Goal: Information Seeking & Learning: Learn about a topic

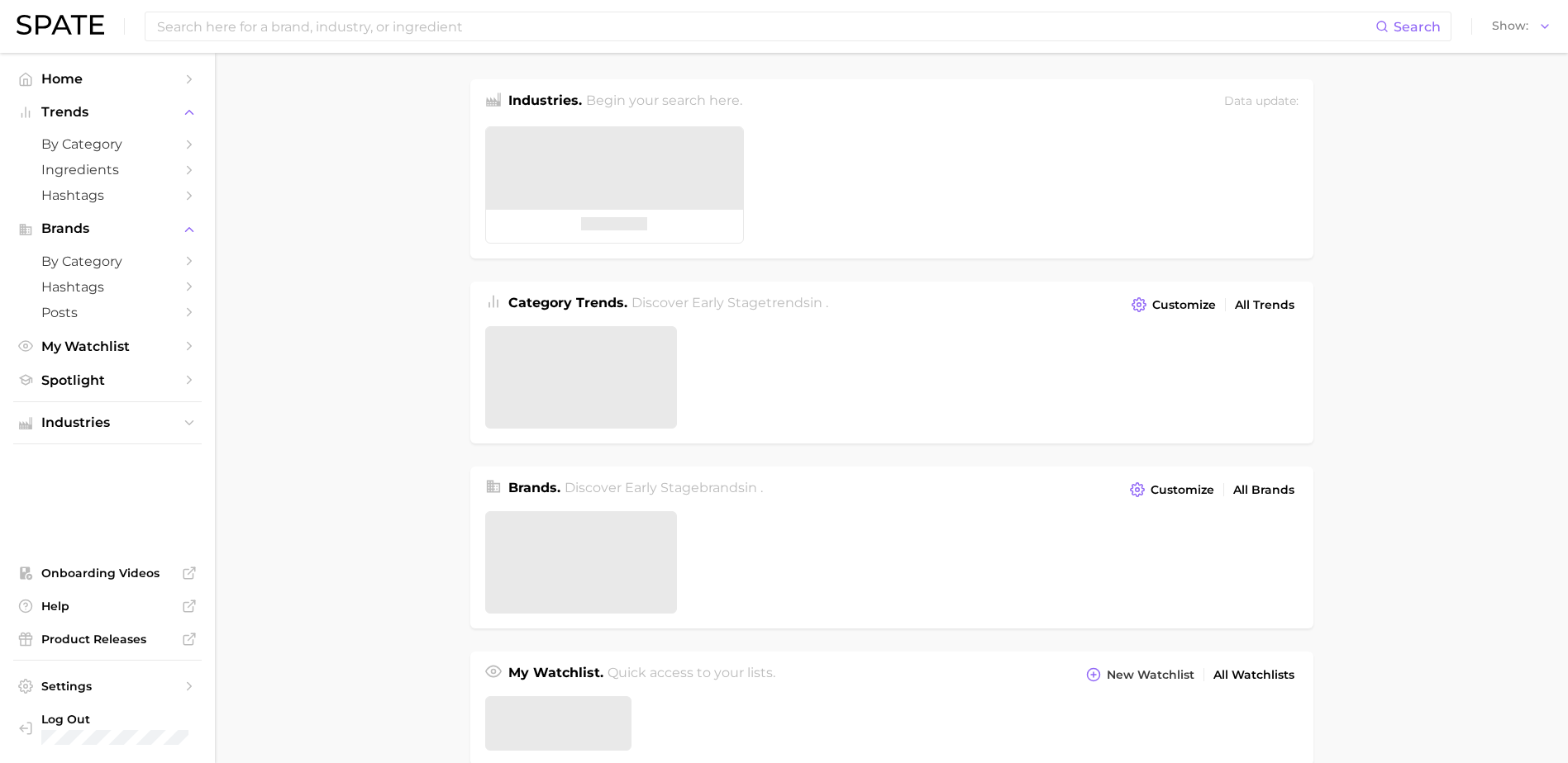
click at [1406, 200] on main "Industries. Begin your search here. Data update: Category Trends . Discover Ear…" at bounding box center [892, 703] width 1354 height 1301
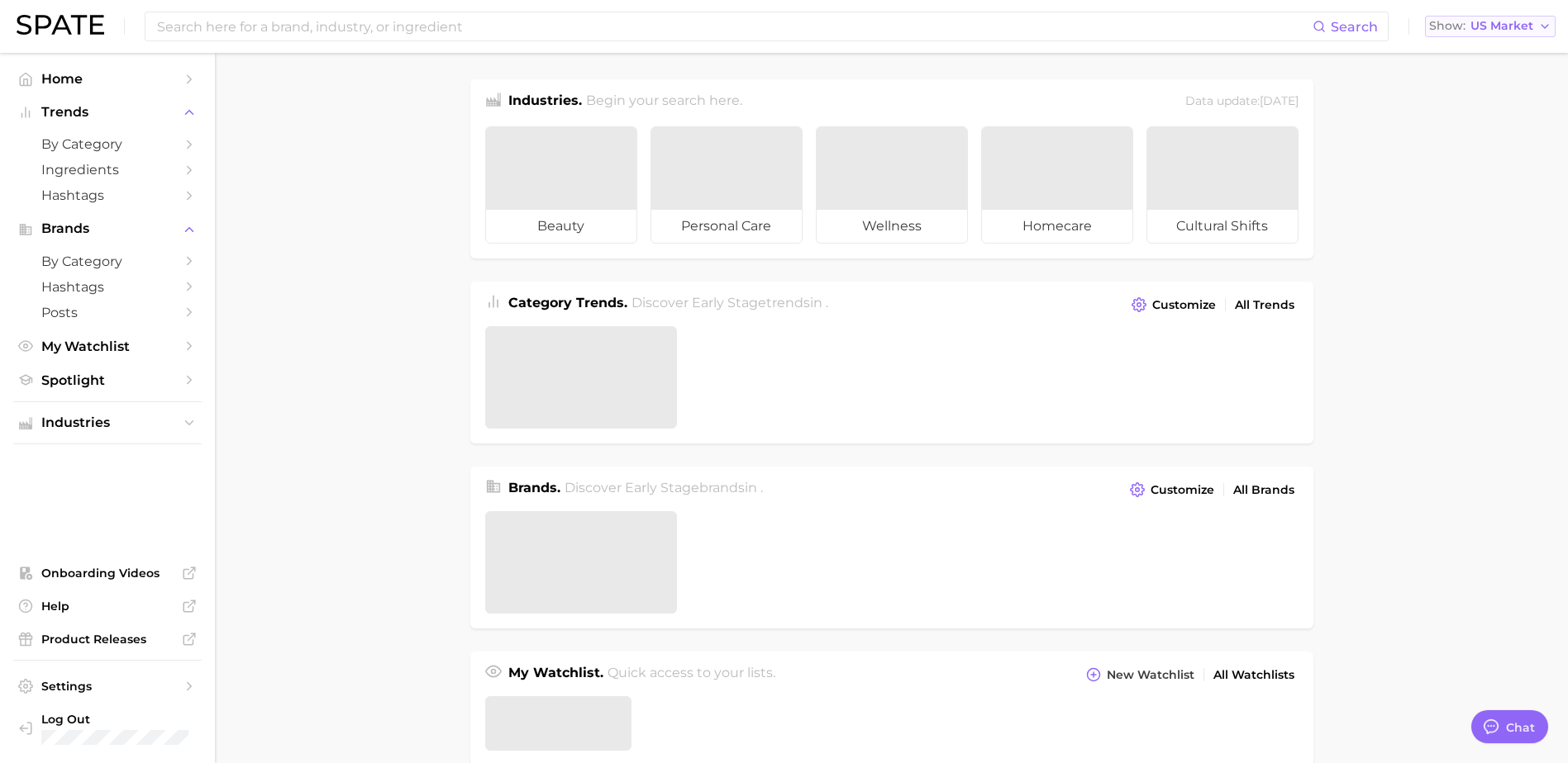
type textarea "x"
click at [1517, 18] on button "Show US Market" at bounding box center [1491, 26] width 131 height 21
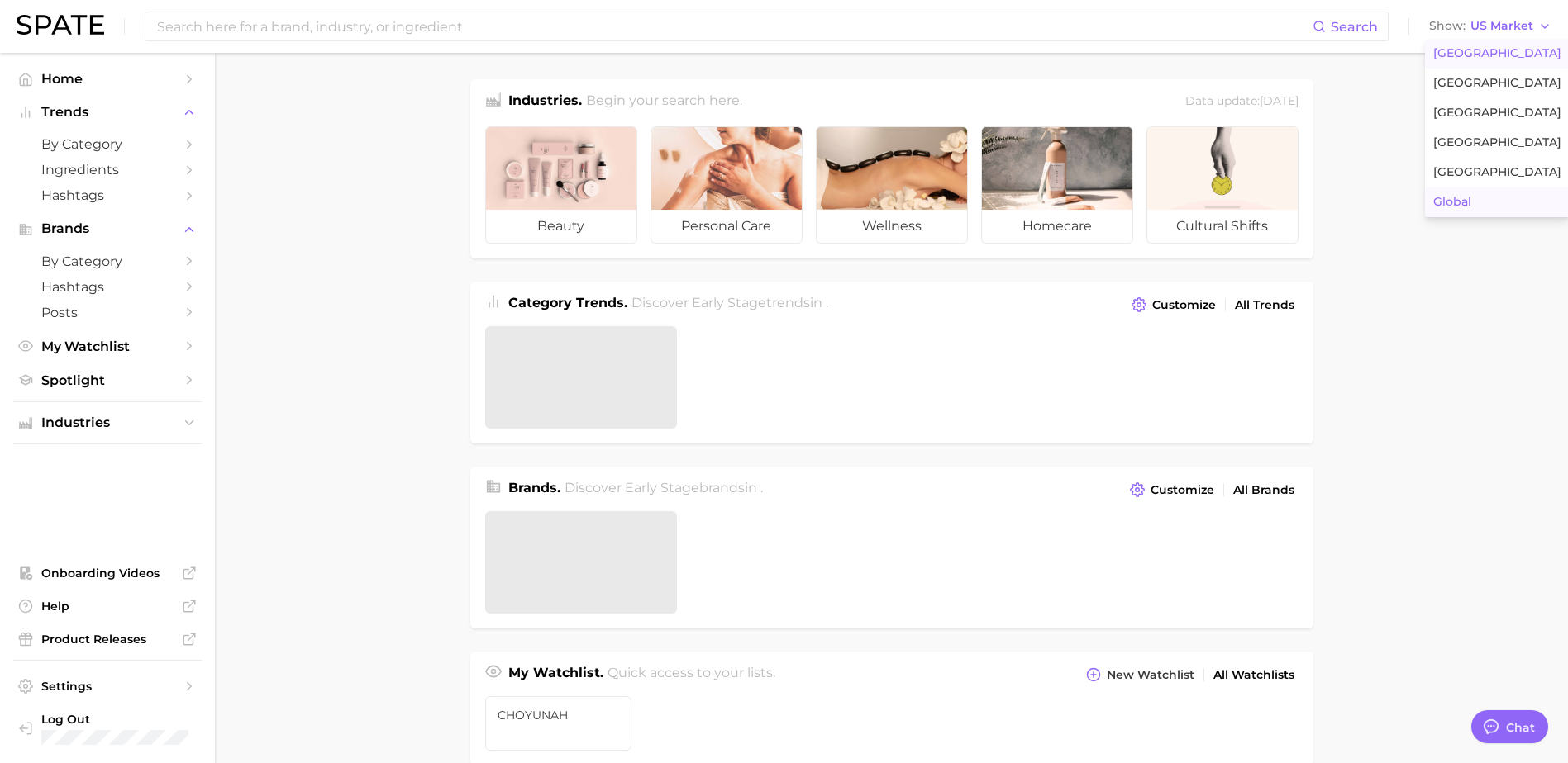
click at [1508, 198] on button "Global" at bounding box center [1497, 202] width 144 height 30
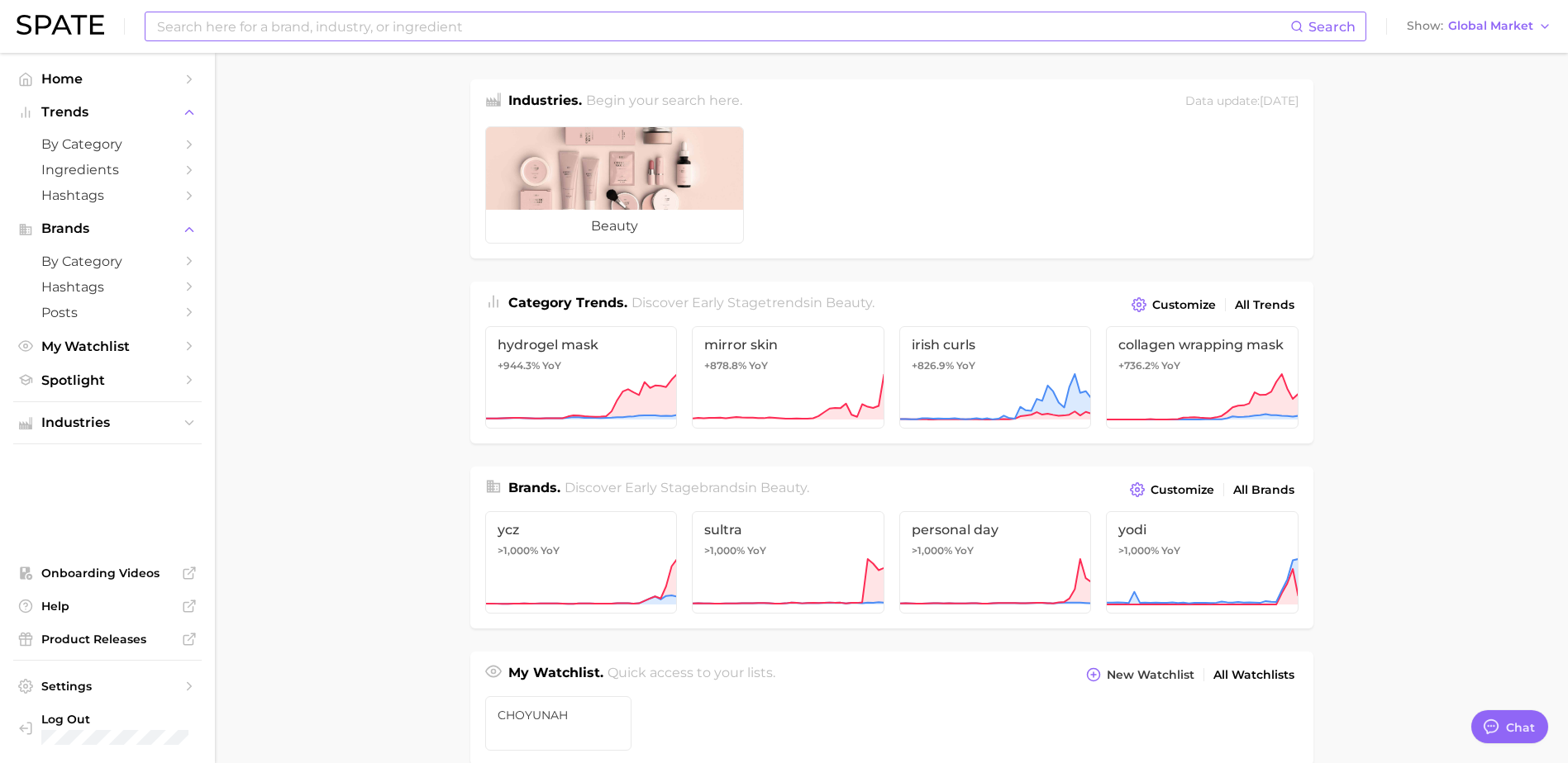
click at [494, 26] on input at bounding box center [723, 26] width 1135 height 28
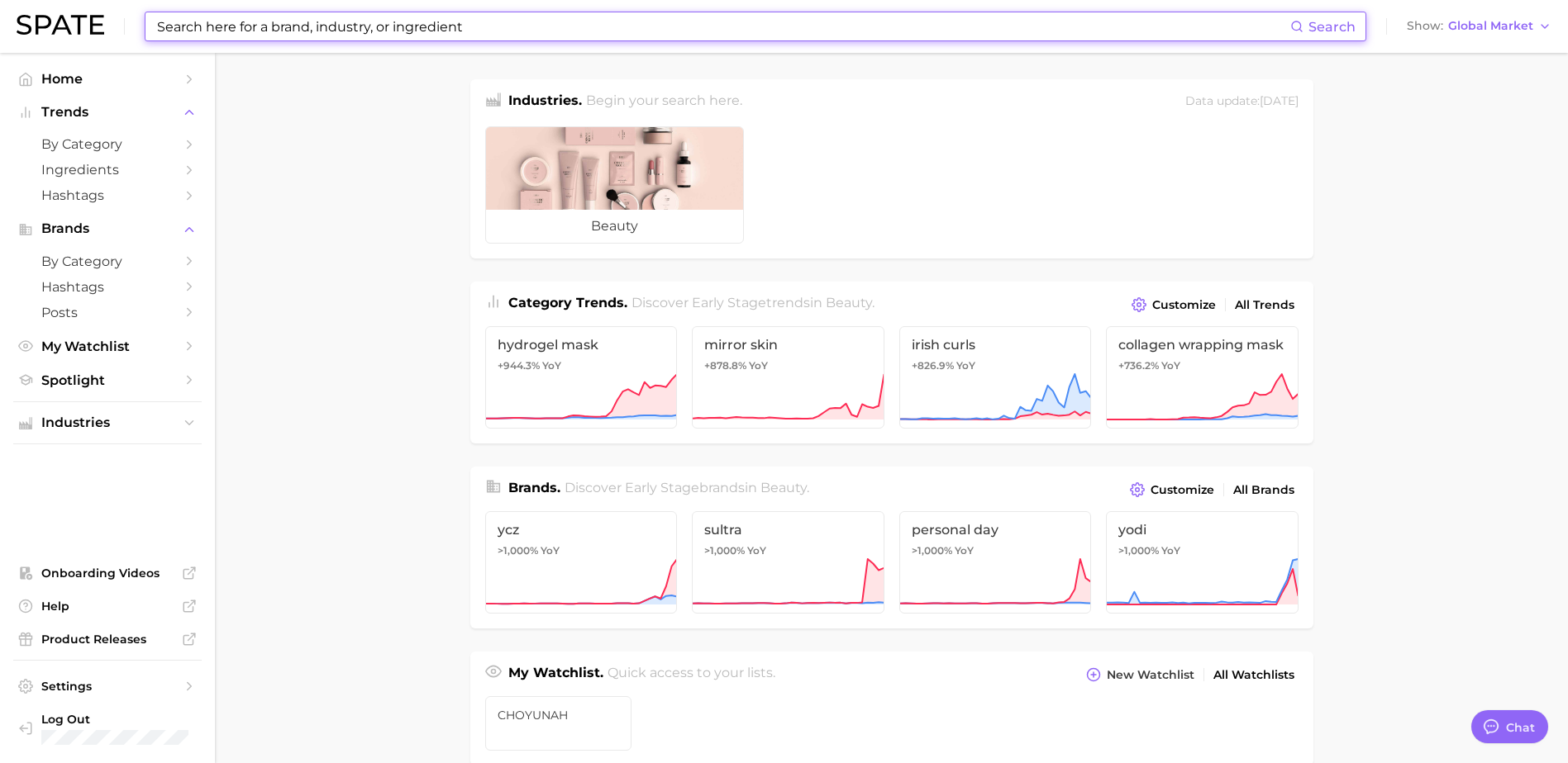
type input "ㄷ"
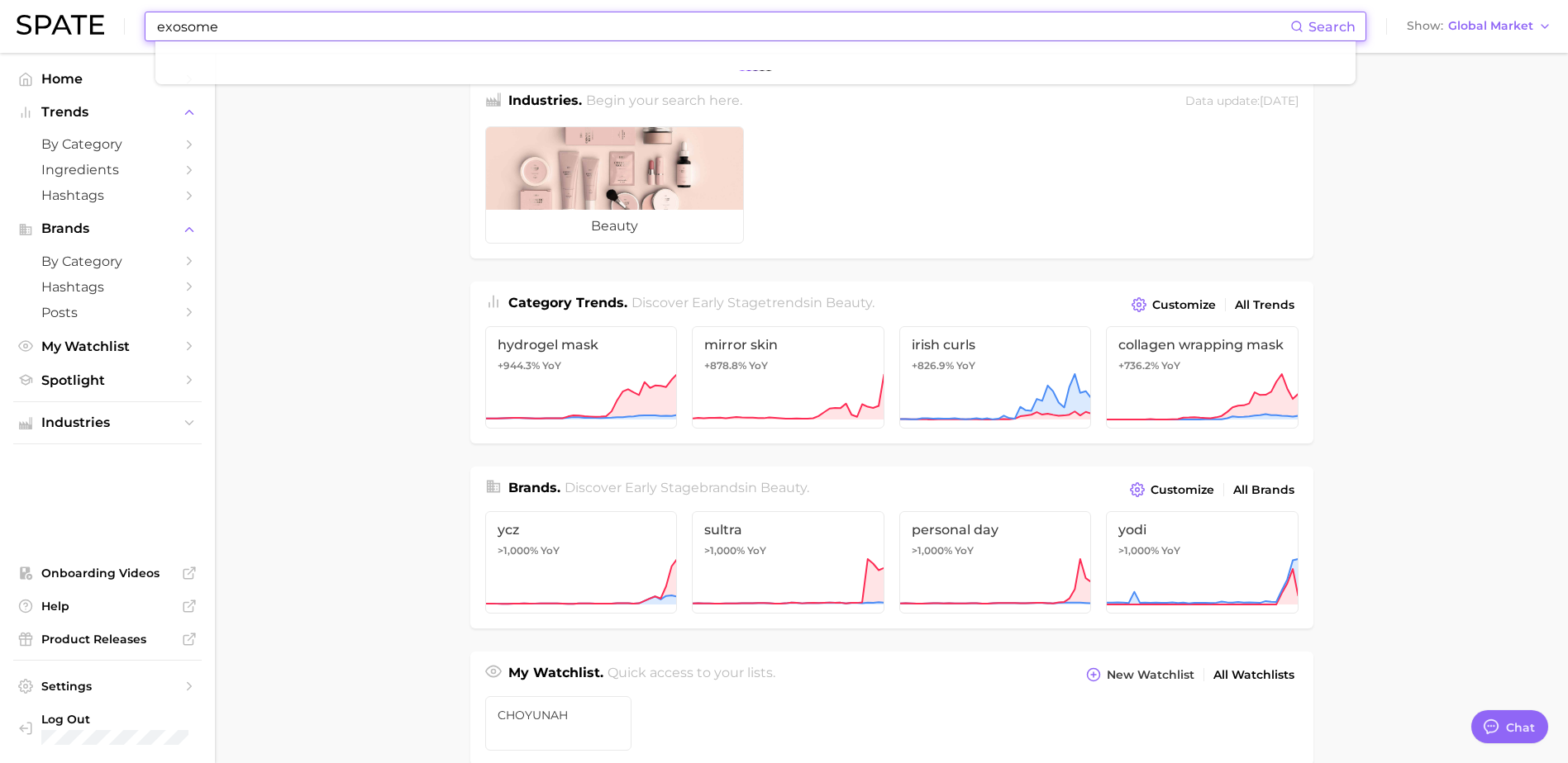
type input "exosome"
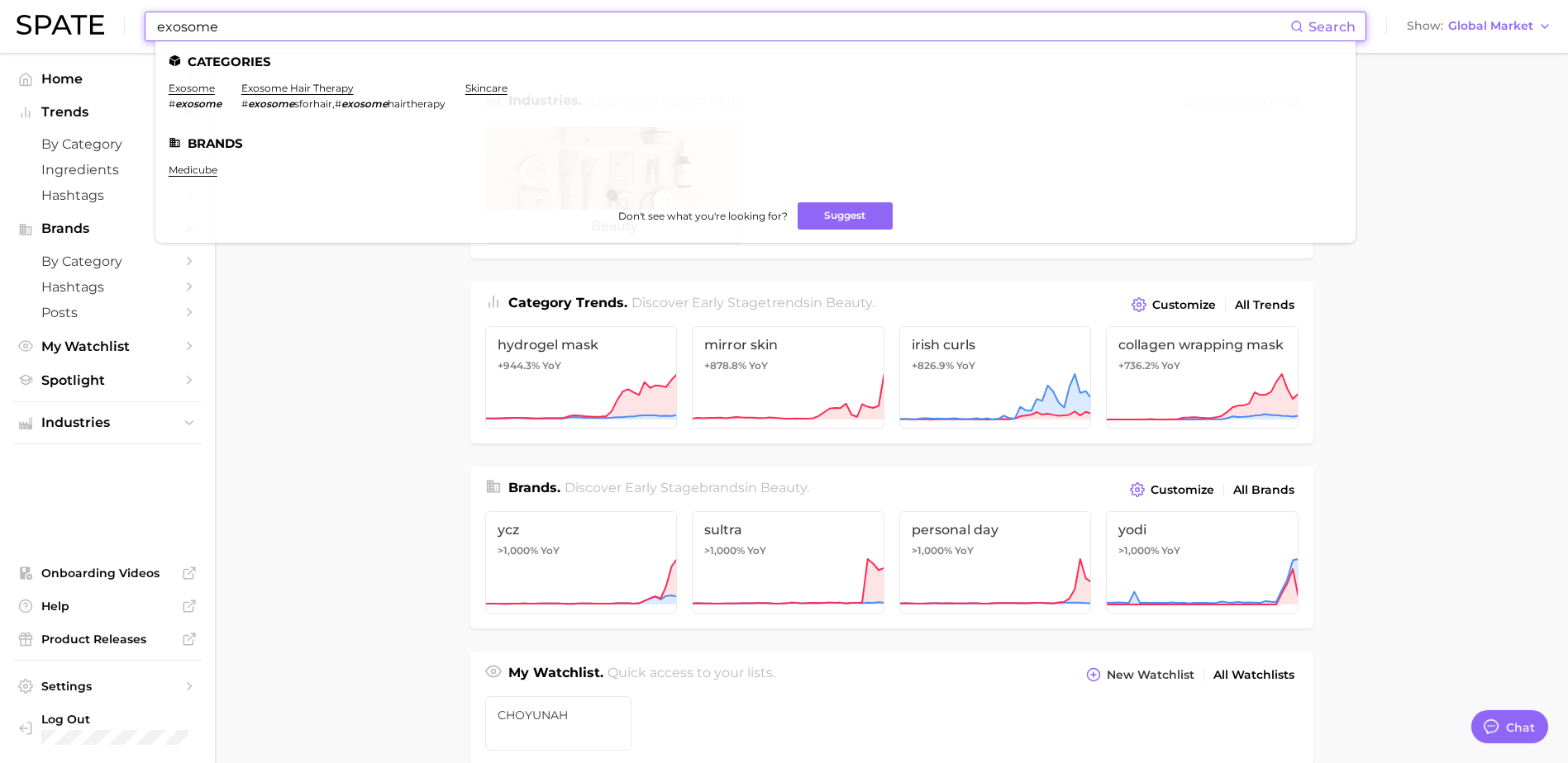
click at [187, 95] on li "exosome # exosome" at bounding box center [195, 96] width 53 height 28
click at [187, 89] on link "exosome" at bounding box center [192, 88] width 47 height 12
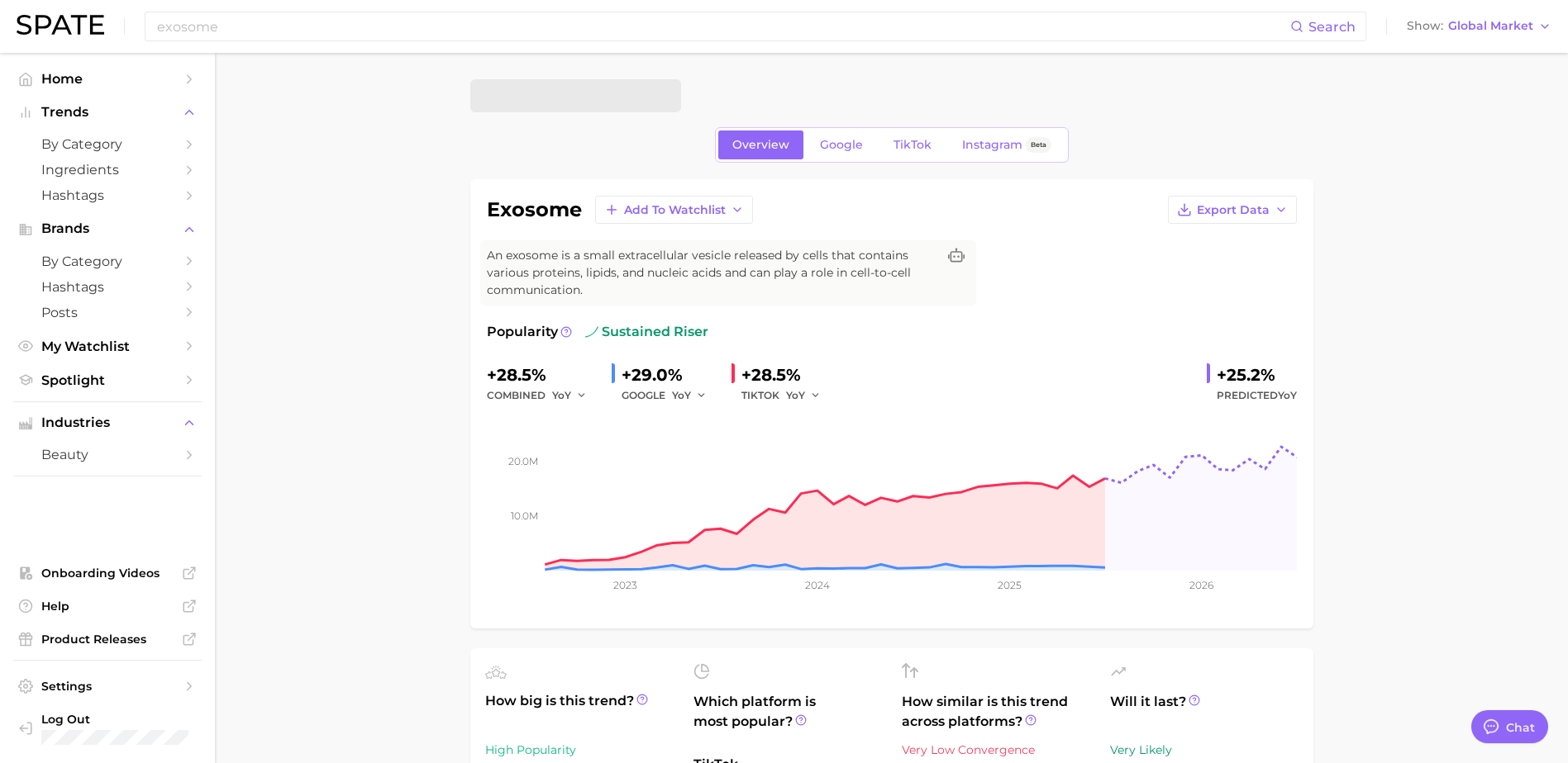
type textarea "x"
click at [1492, 22] on span "Global Market" at bounding box center [1491, 26] width 85 height 9
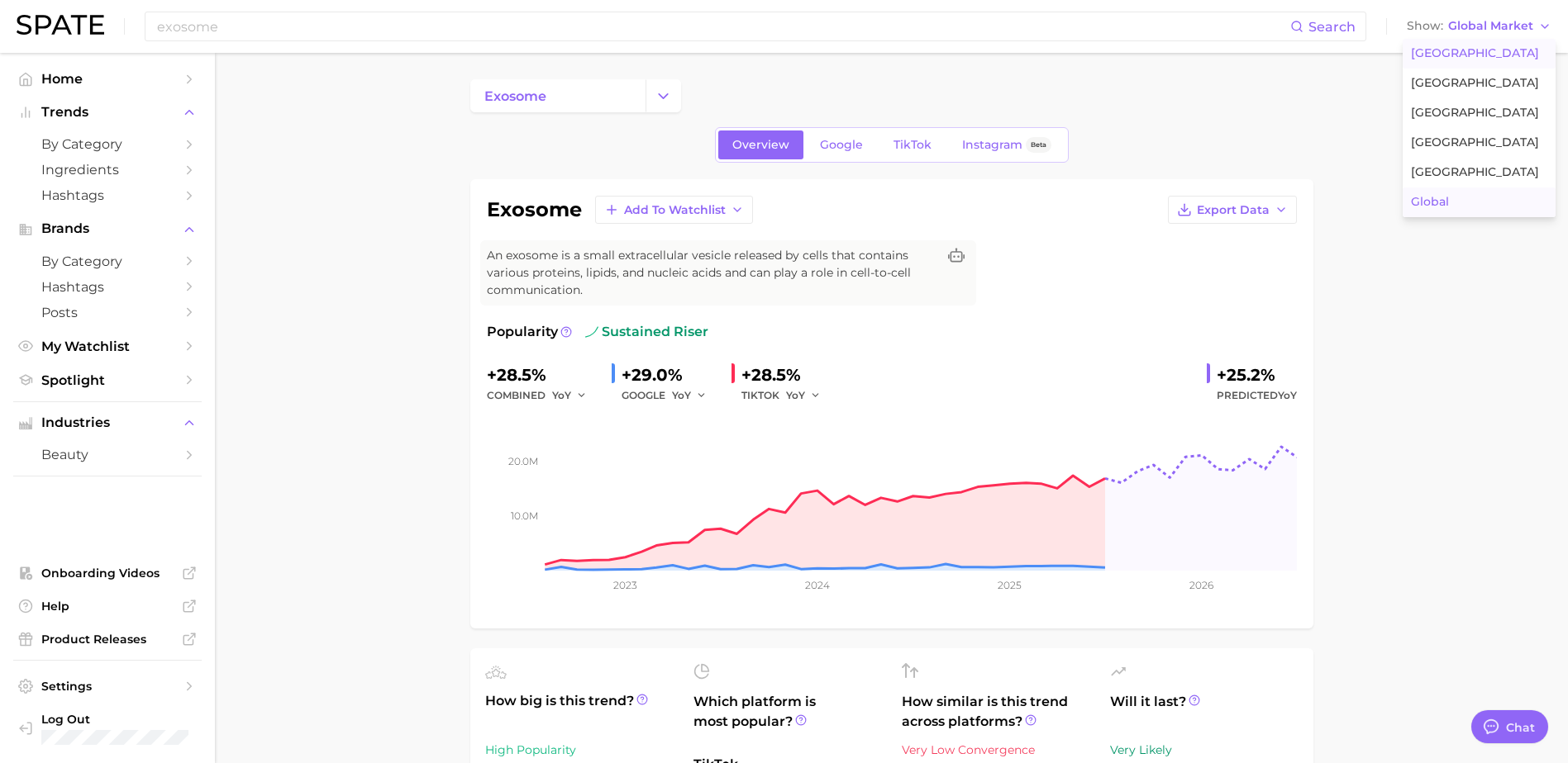
click at [1479, 45] on button "[GEOGRAPHIC_DATA]" at bounding box center [1479, 54] width 153 height 30
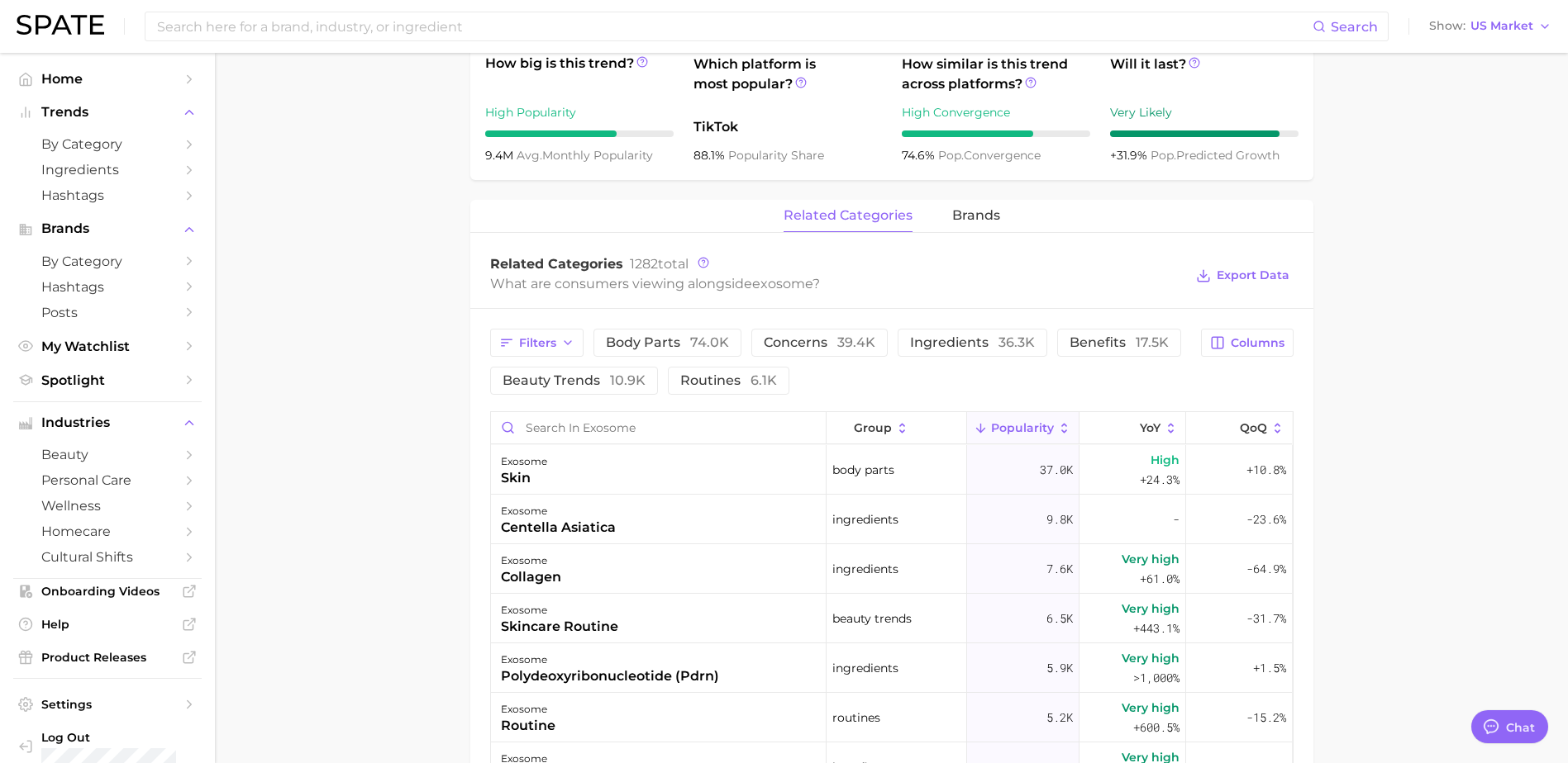
scroll to position [661, 0]
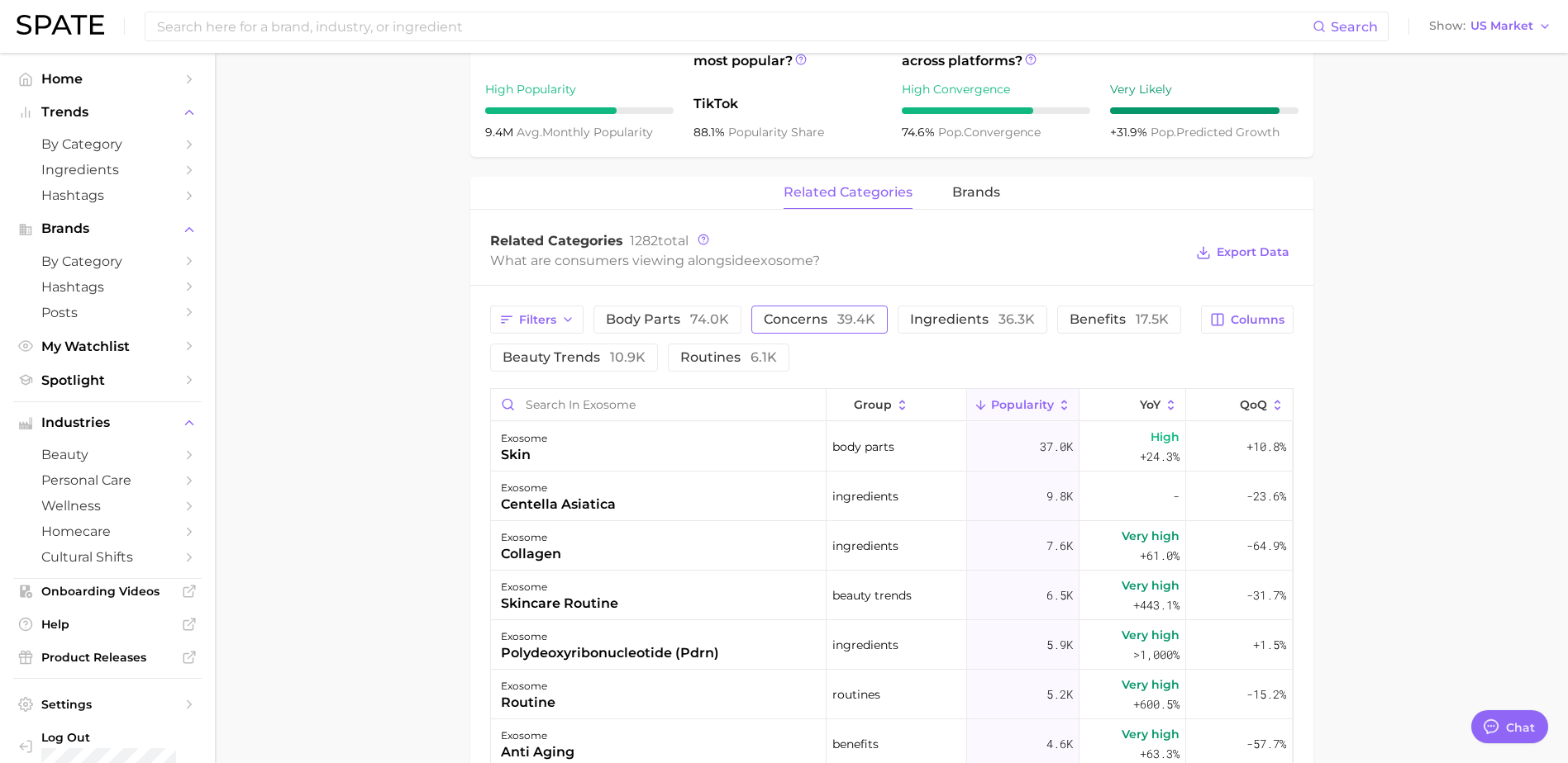
click at [796, 317] on span "concerns 39.4k" at bounding box center [819, 320] width 112 height 13
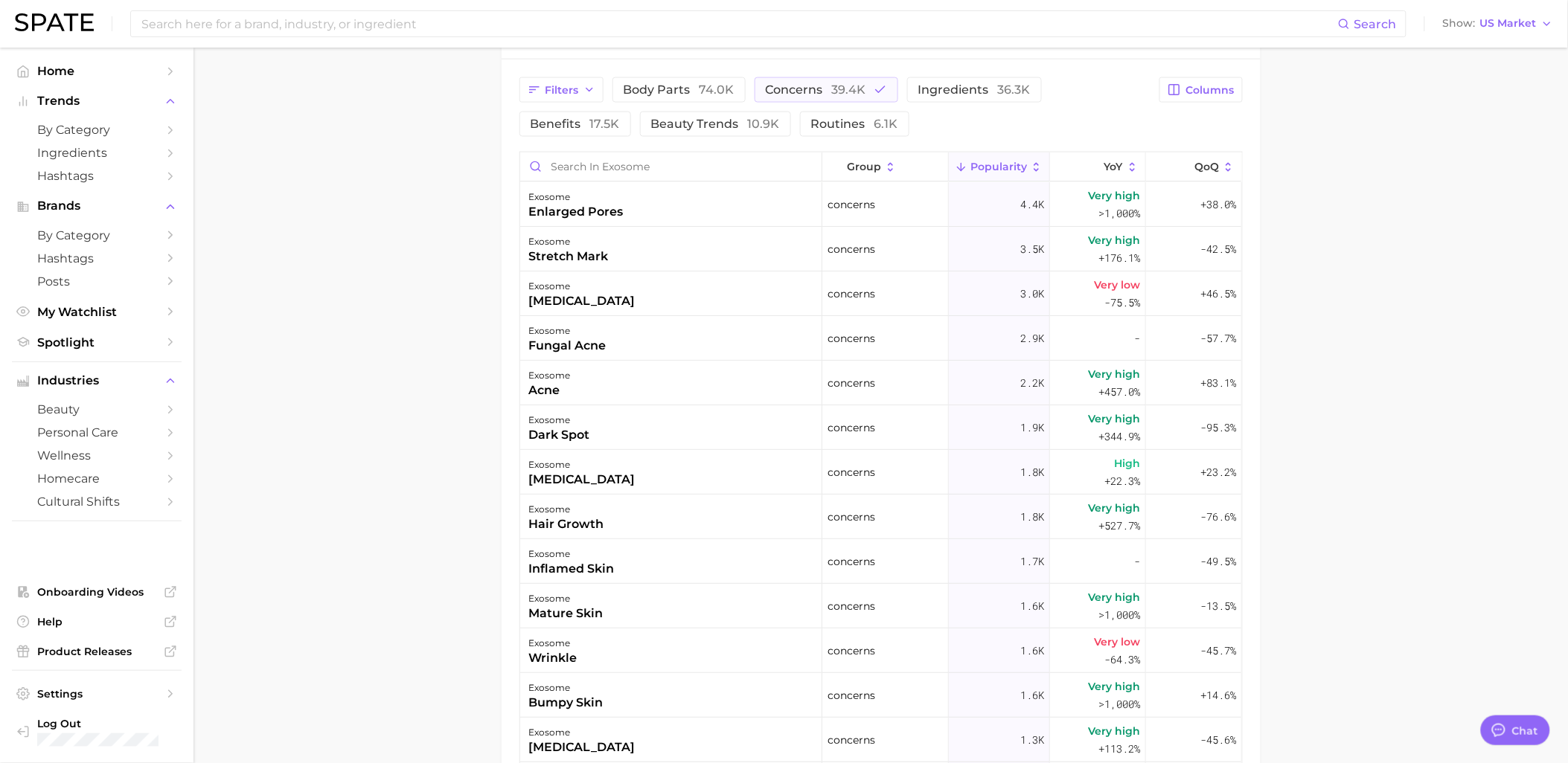
type textarea "x"
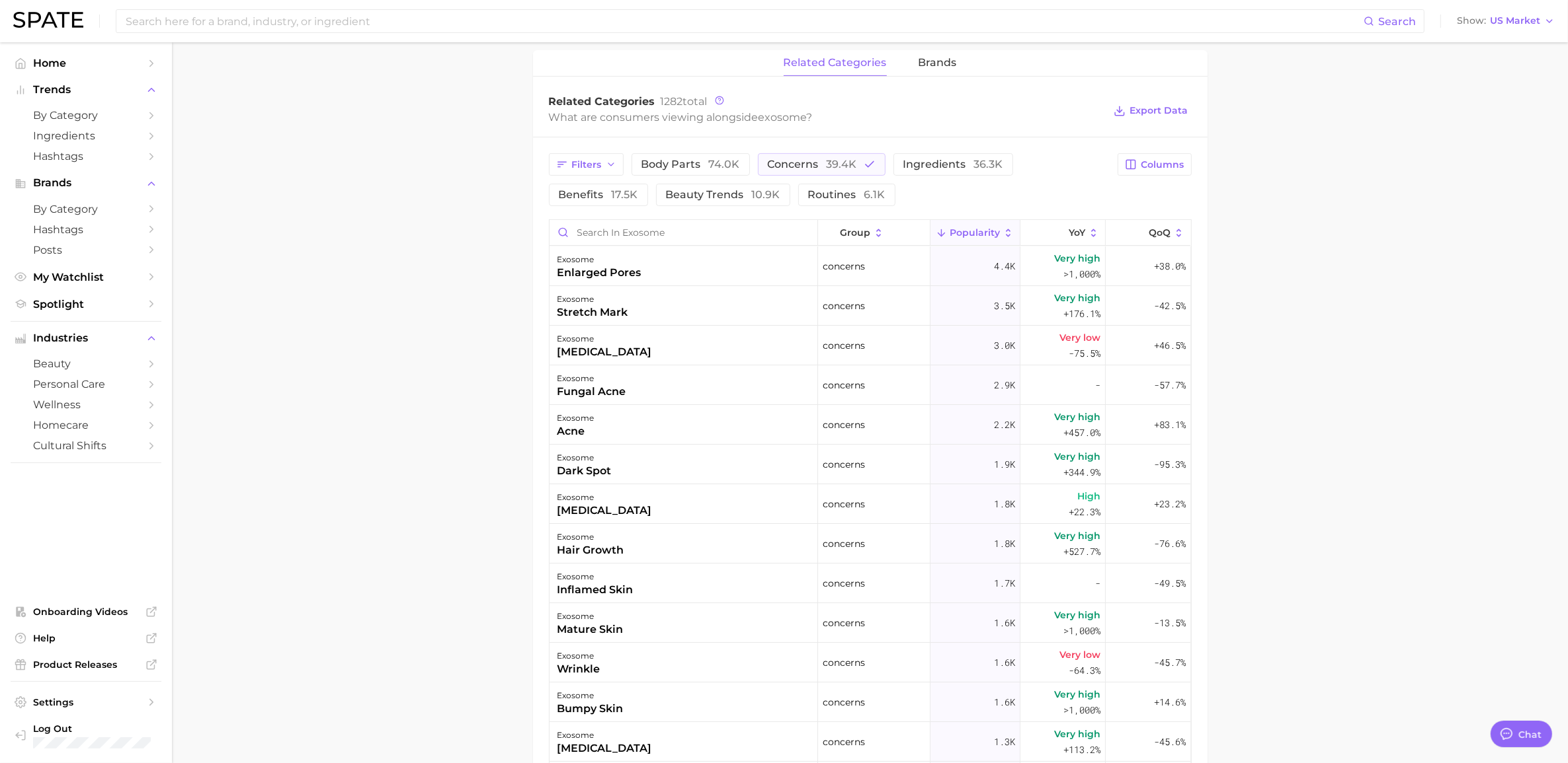
scroll to position [621, 0]
click at [818, 163] on span "concerns 39.4k" at bounding box center [813, 162] width 89 height 10
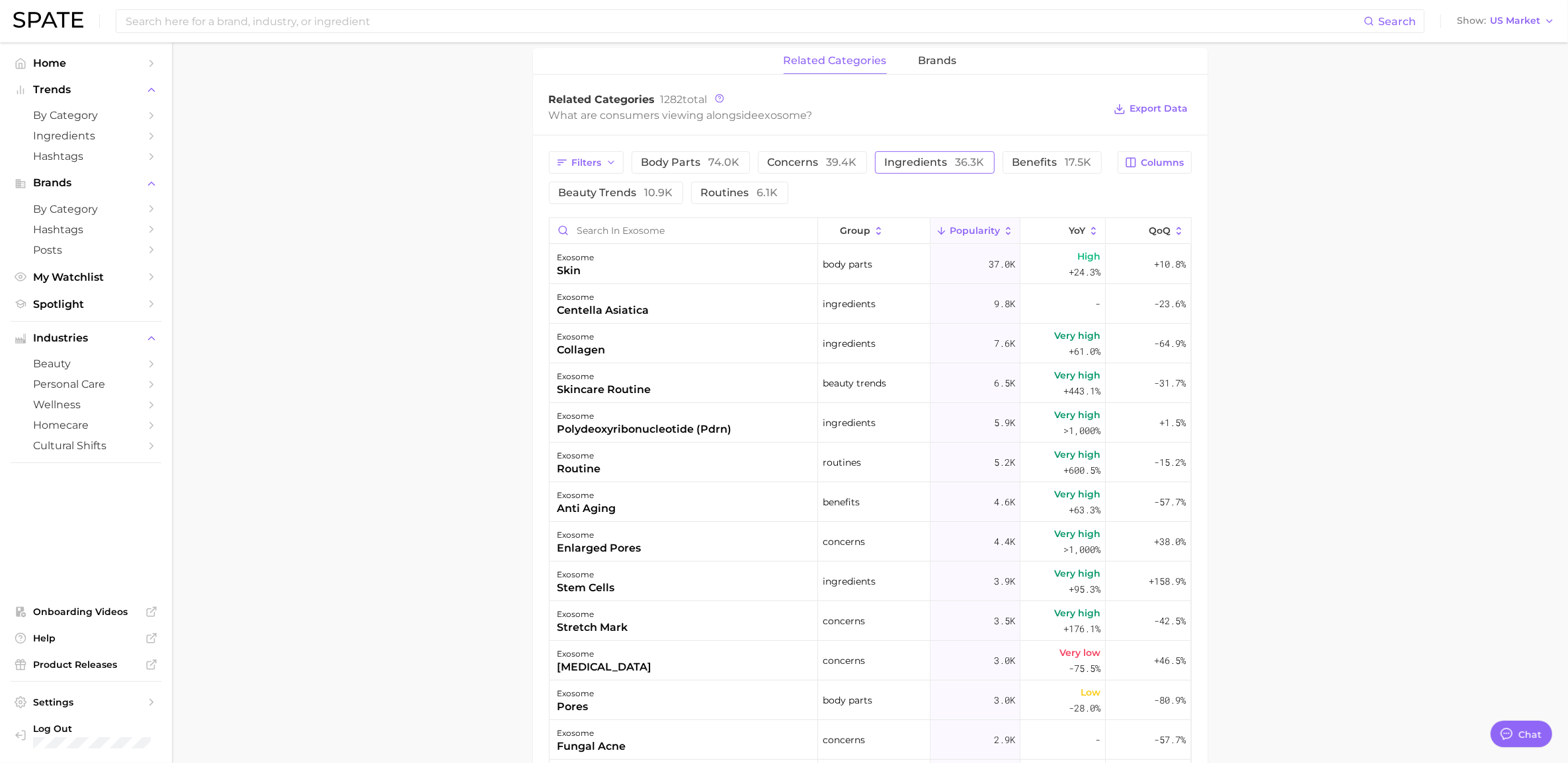
click at [914, 160] on span "ingredients 36.3k" at bounding box center [935, 162] width 100 height 10
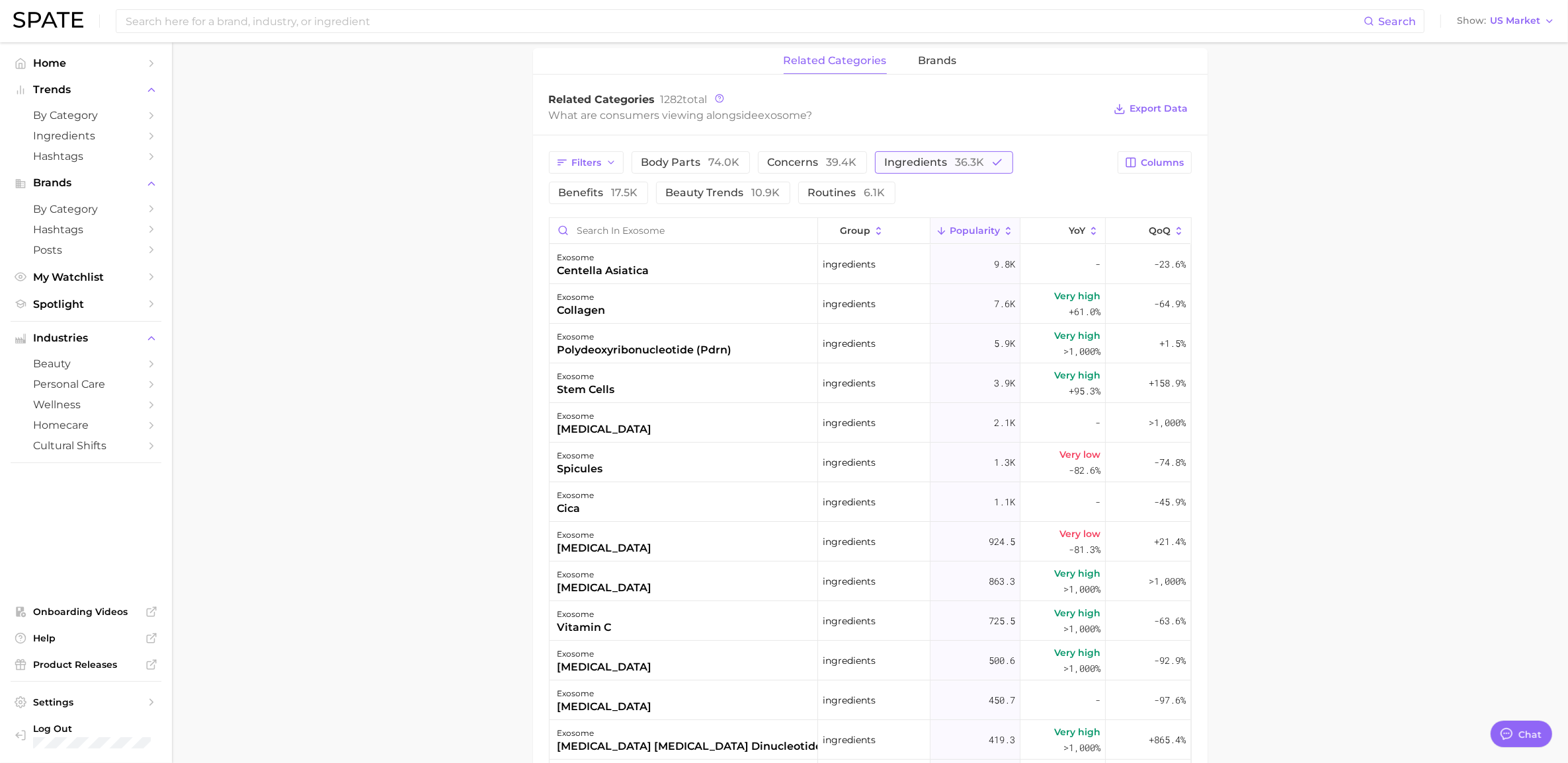
click at [920, 159] on span "ingredients 36.3k" at bounding box center [935, 162] width 100 height 10
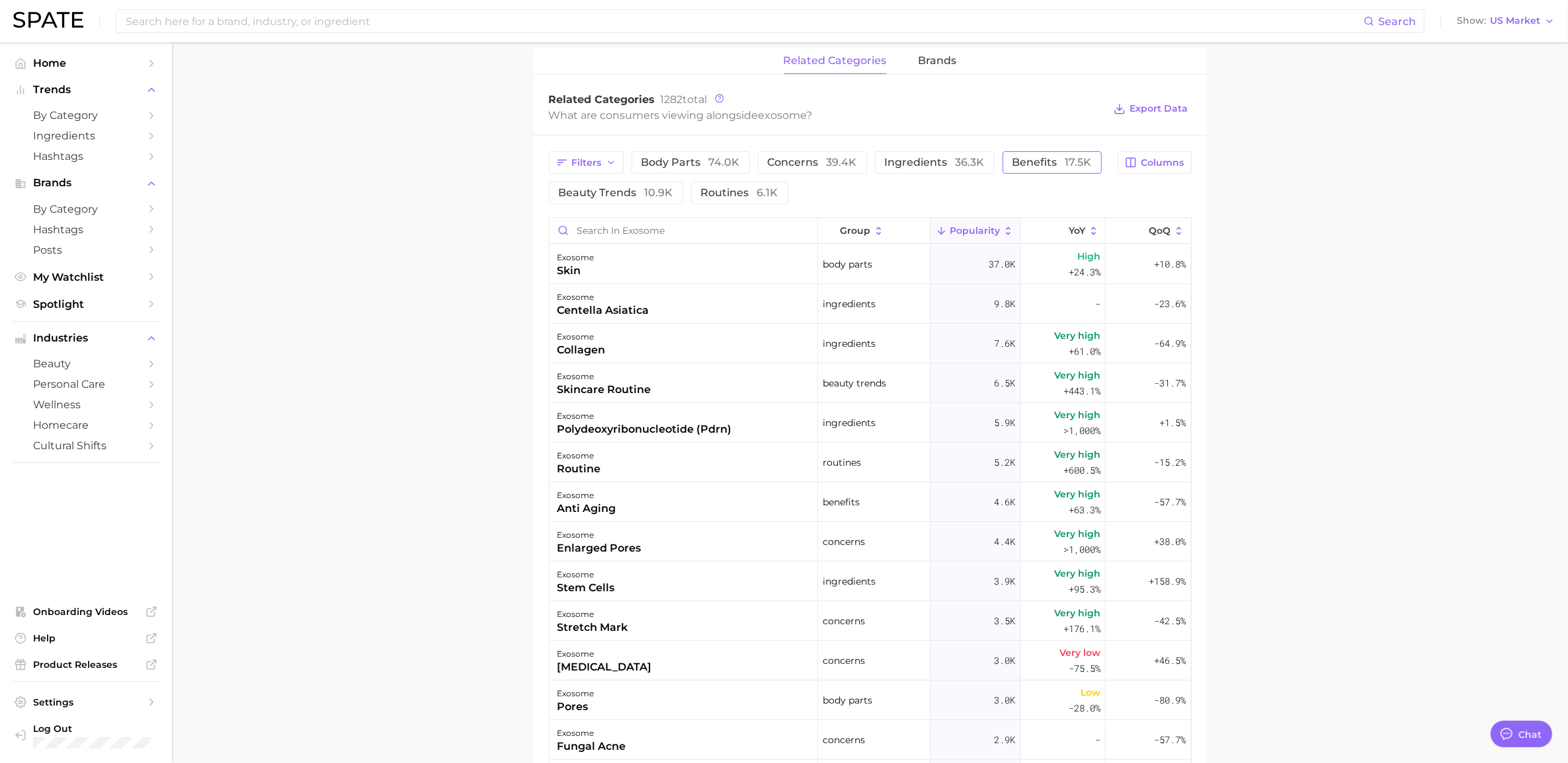
click at [1013, 160] on span "benefits 17.5k" at bounding box center [1052, 162] width 79 height 10
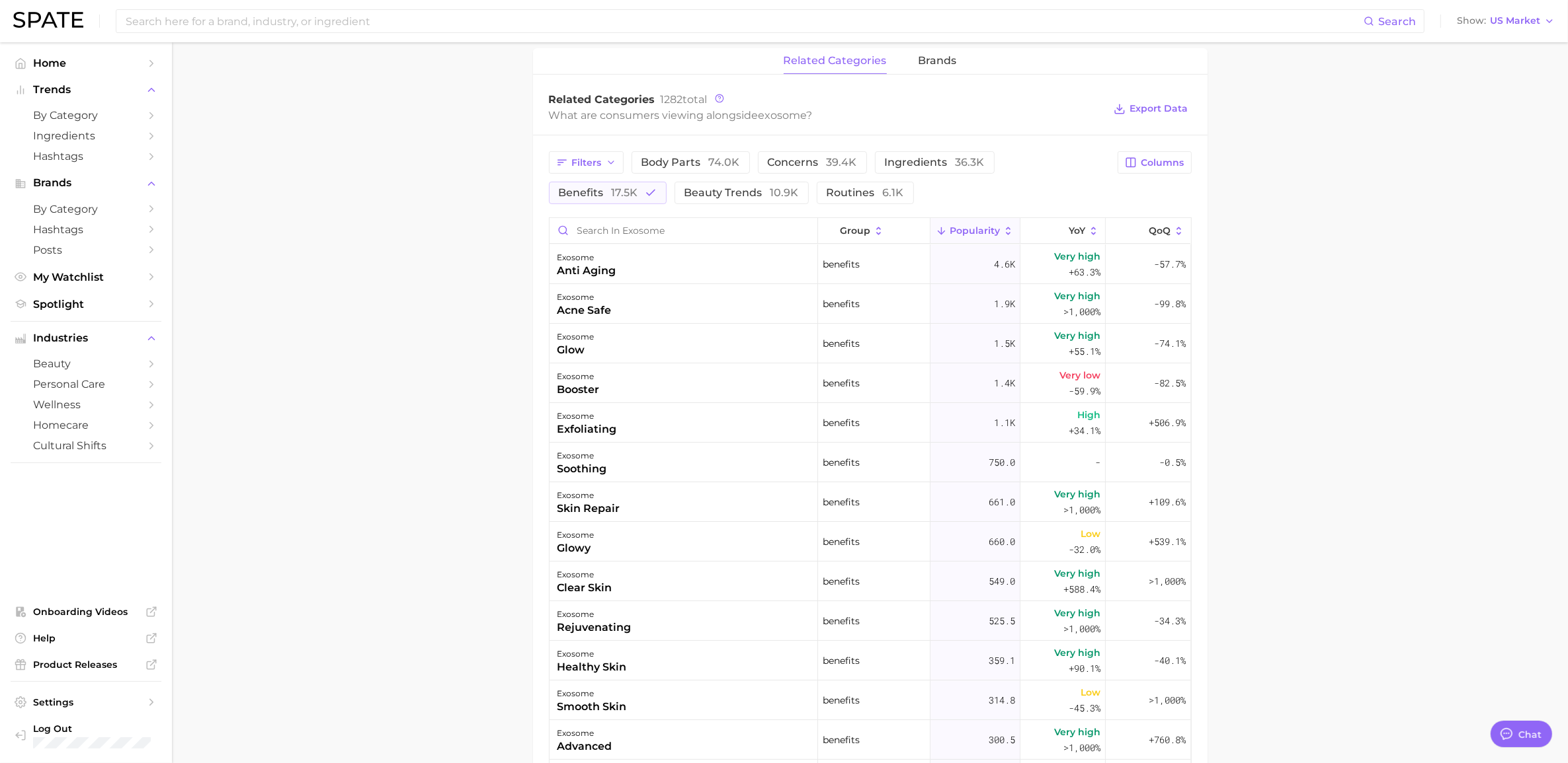
click at [454, 219] on main "exosome Overview Google TikTok Instagram Beta exosome Add to Watchlist Export D…" at bounding box center [870, 241] width 1396 height 1642
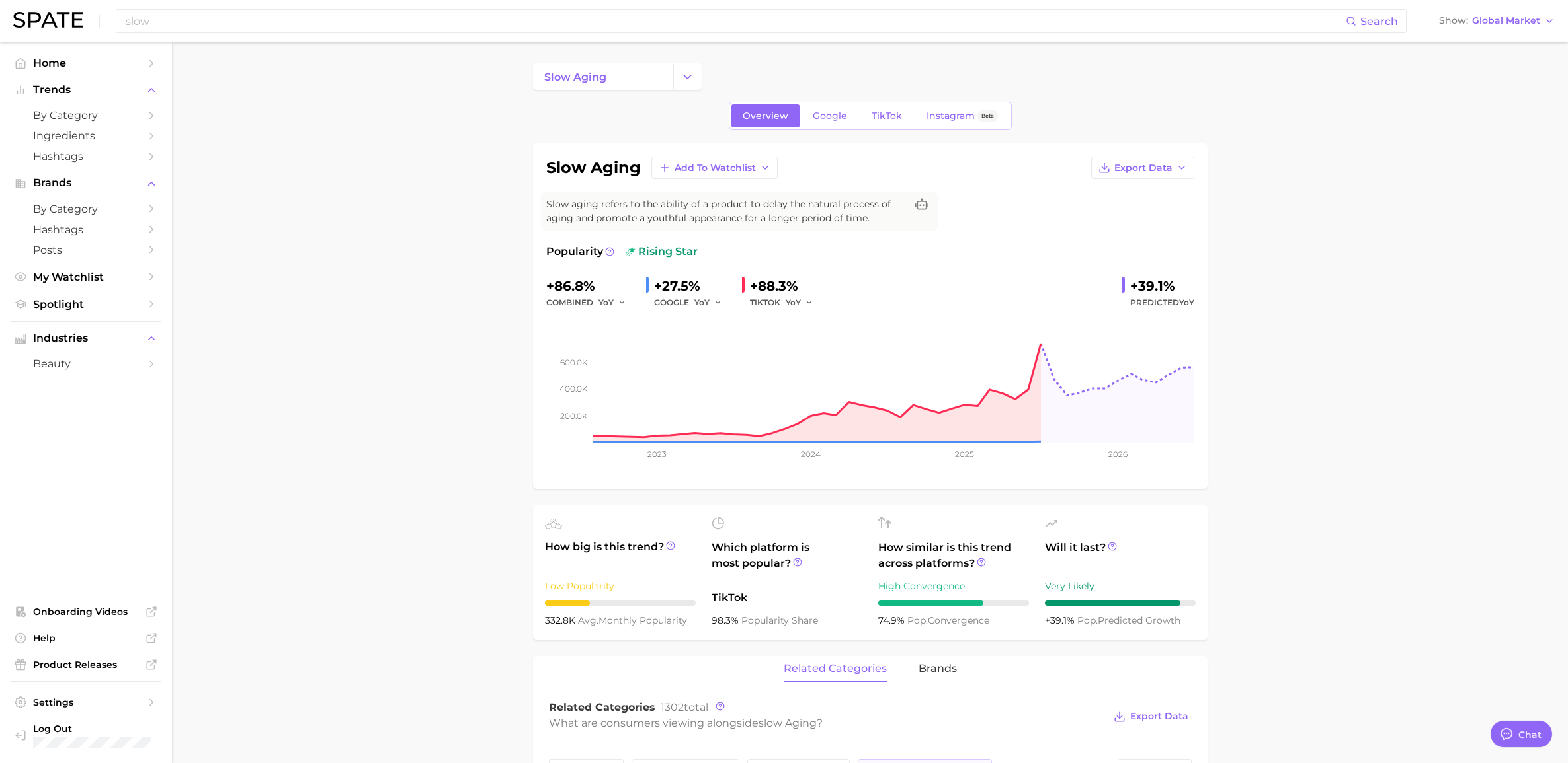
scroll to position [703, 0]
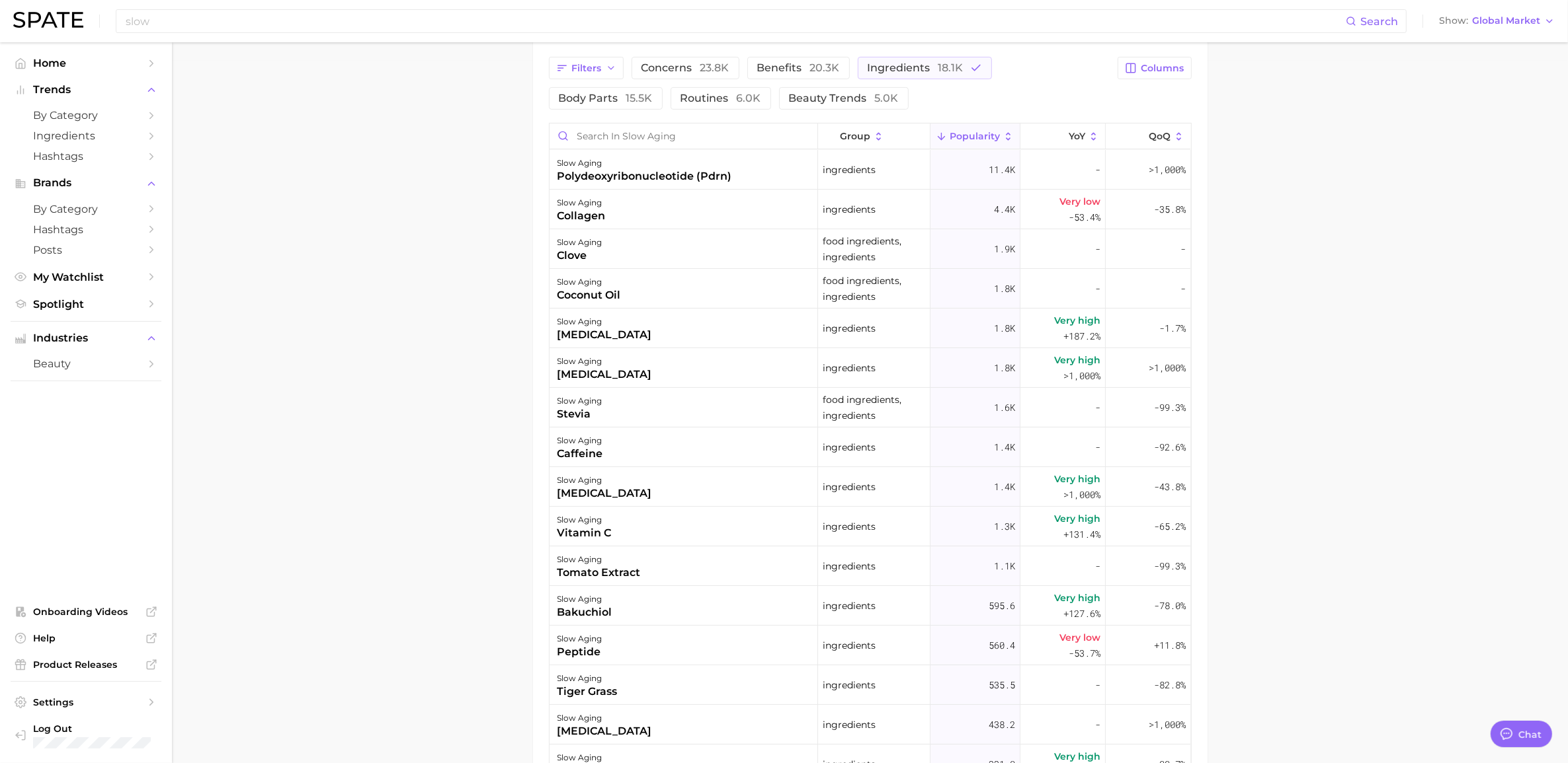
click at [1376, 152] on main "slow aging Overview Google TikTok Instagram Beta slow aging Add to Watchlist Ex…" at bounding box center [870, 153] width 1396 height 1628
